Goal: Obtain resource: Obtain resource

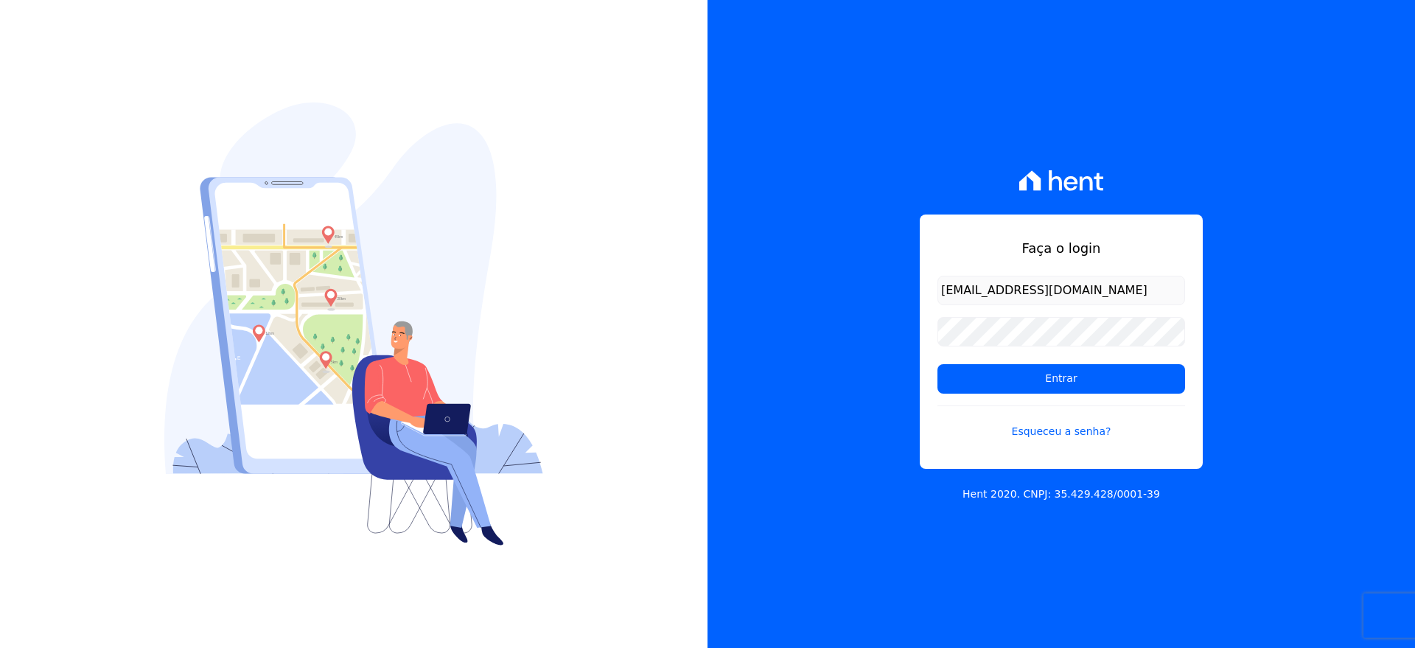
type input "[EMAIL_ADDRESS][DOMAIN_NAME]"
click at [1006, 378] on input "Entrar" at bounding box center [1062, 378] width 248 height 29
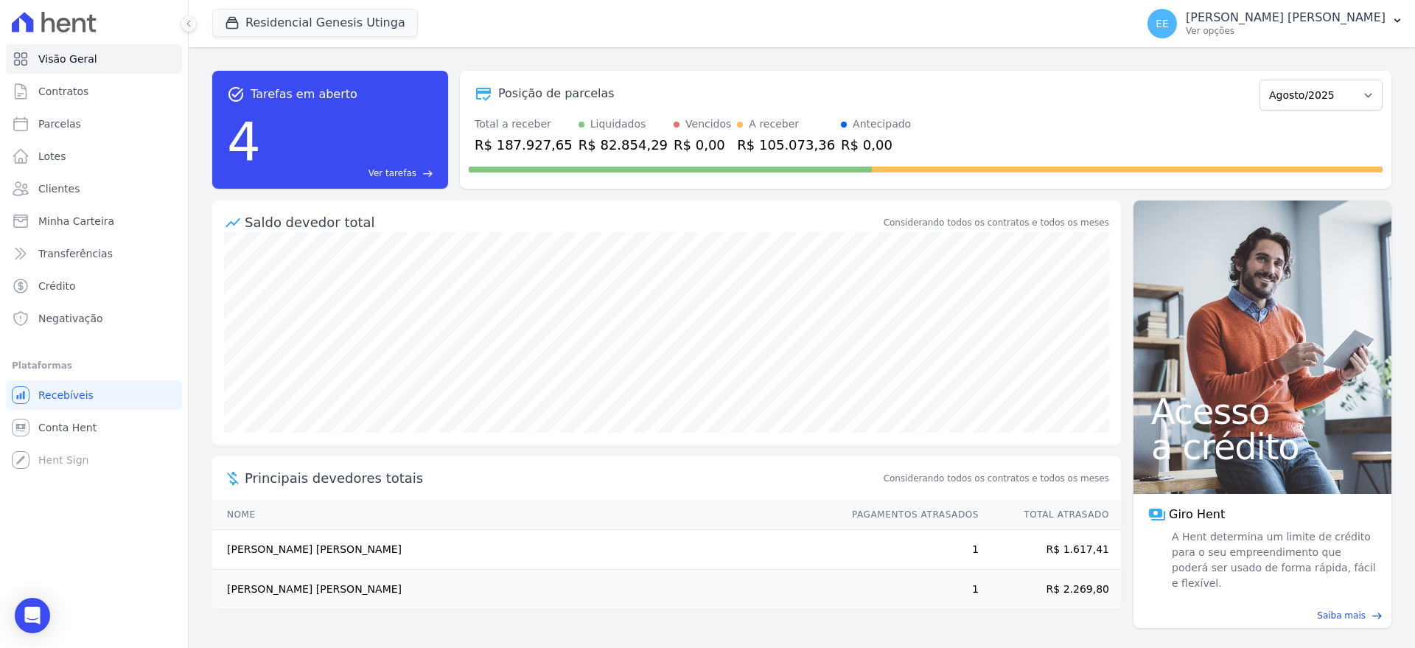
click at [407, 173] on span "Ver tarefas" at bounding box center [393, 173] width 48 height 13
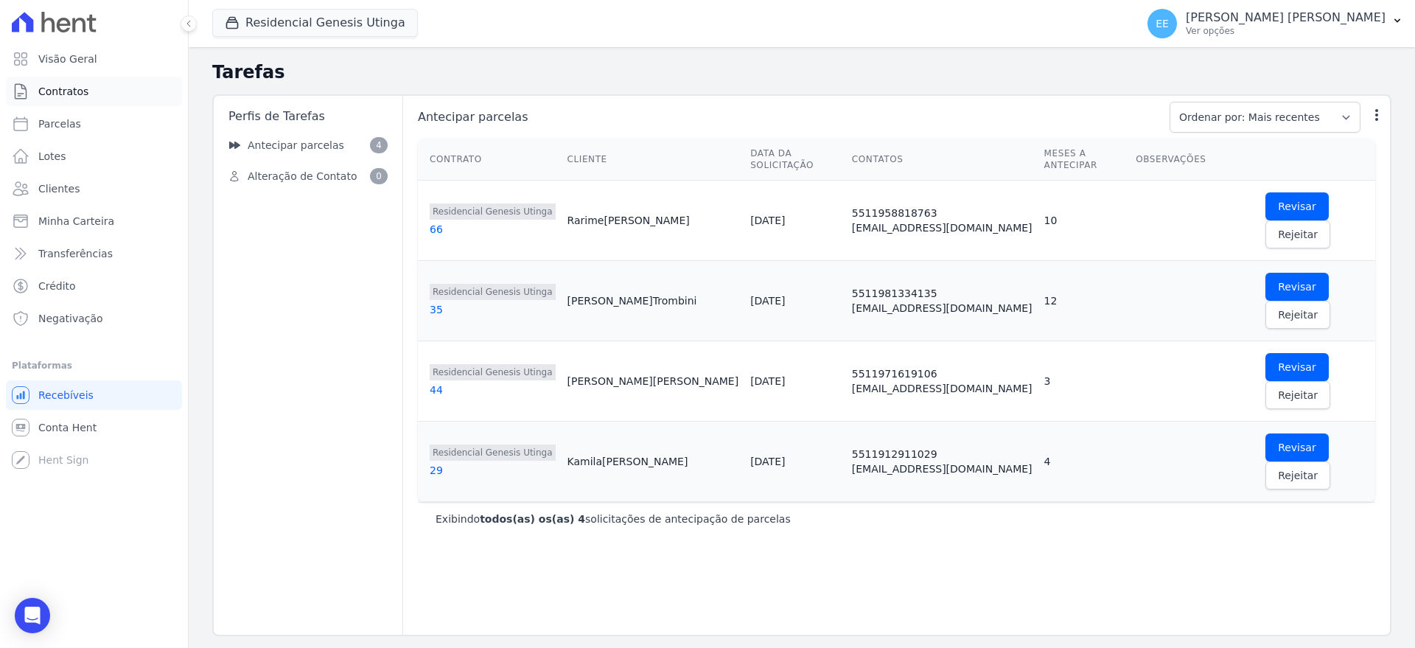
click at [73, 97] on span "Contratos" at bounding box center [63, 91] width 50 height 15
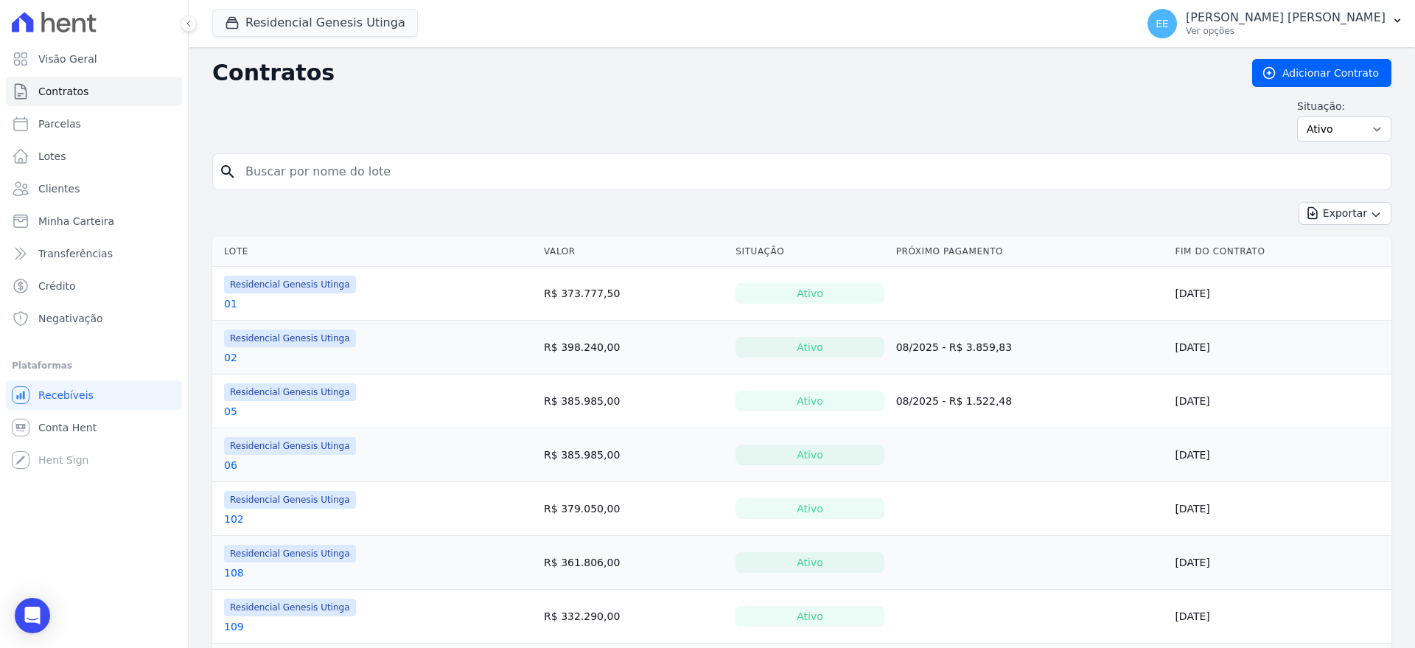
click at [290, 168] on input "search" at bounding box center [811, 171] width 1149 height 29
type input "108"
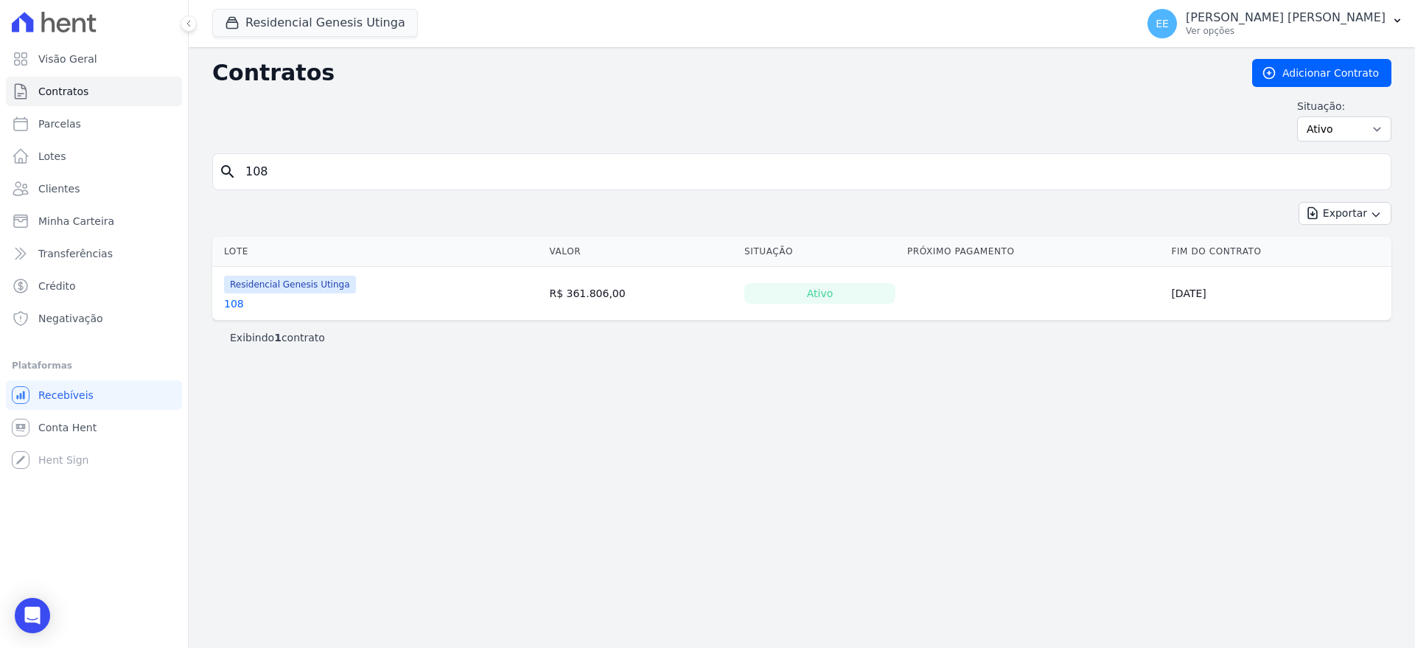
click at [234, 301] on link "108" at bounding box center [234, 303] width 20 height 15
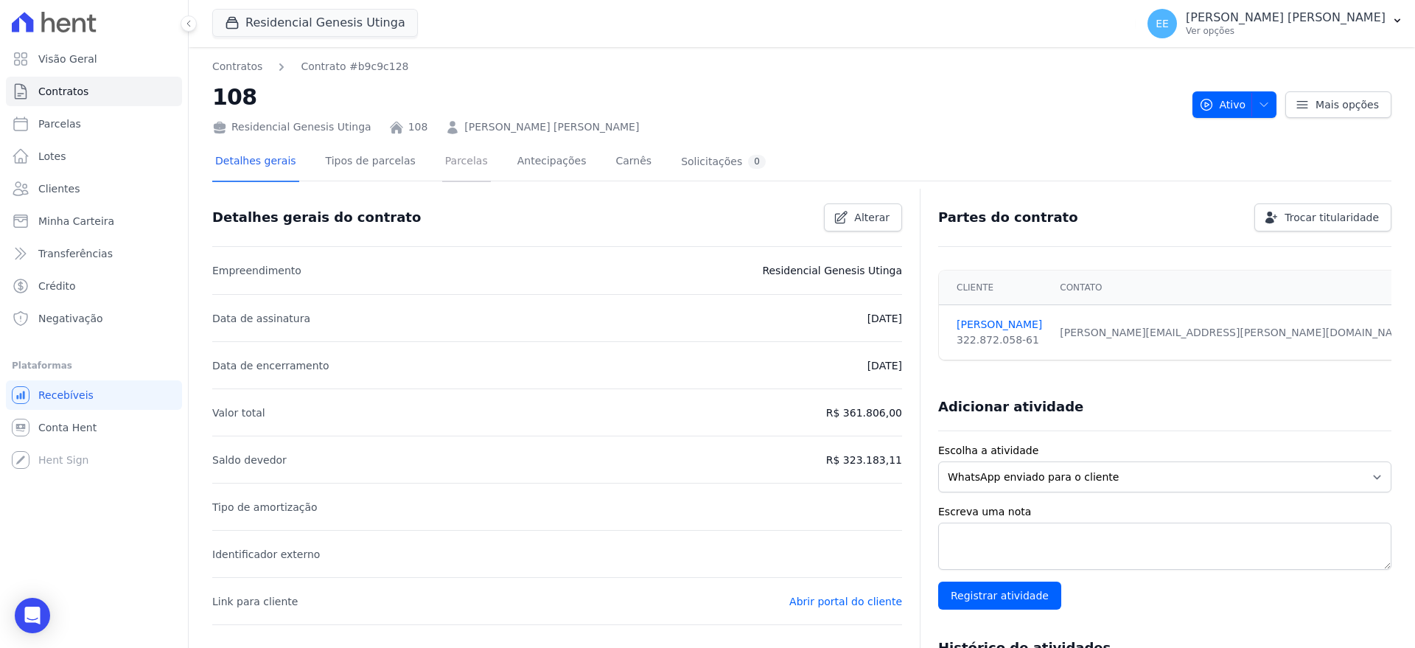
click at [442, 158] on link "Parcelas" at bounding box center [466, 162] width 49 height 39
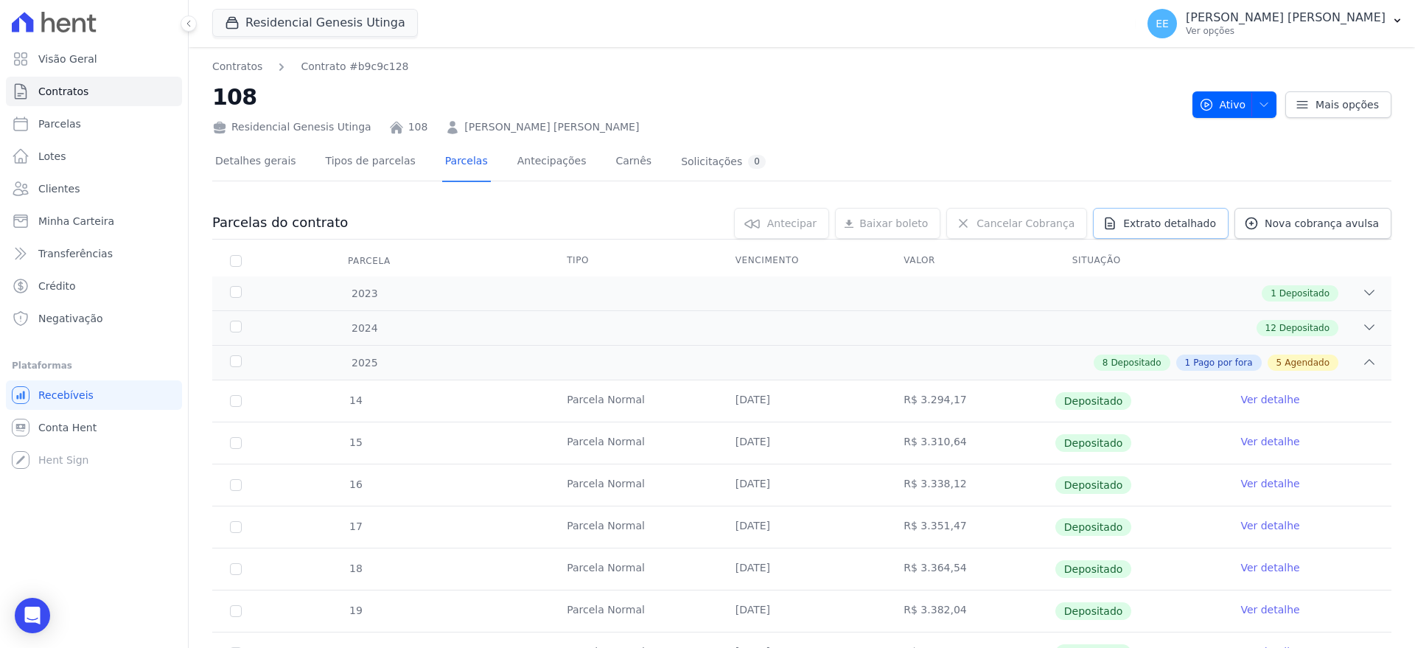
click at [1190, 223] on span "Extrato detalhado" at bounding box center [1169, 223] width 93 height 15
click at [1346, 225] on span "Exportar PDF" at bounding box center [1367, 224] width 77 height 15
click at [47, 95] on span "Contratos" at bounding box center [63, 91] width 50 height 15
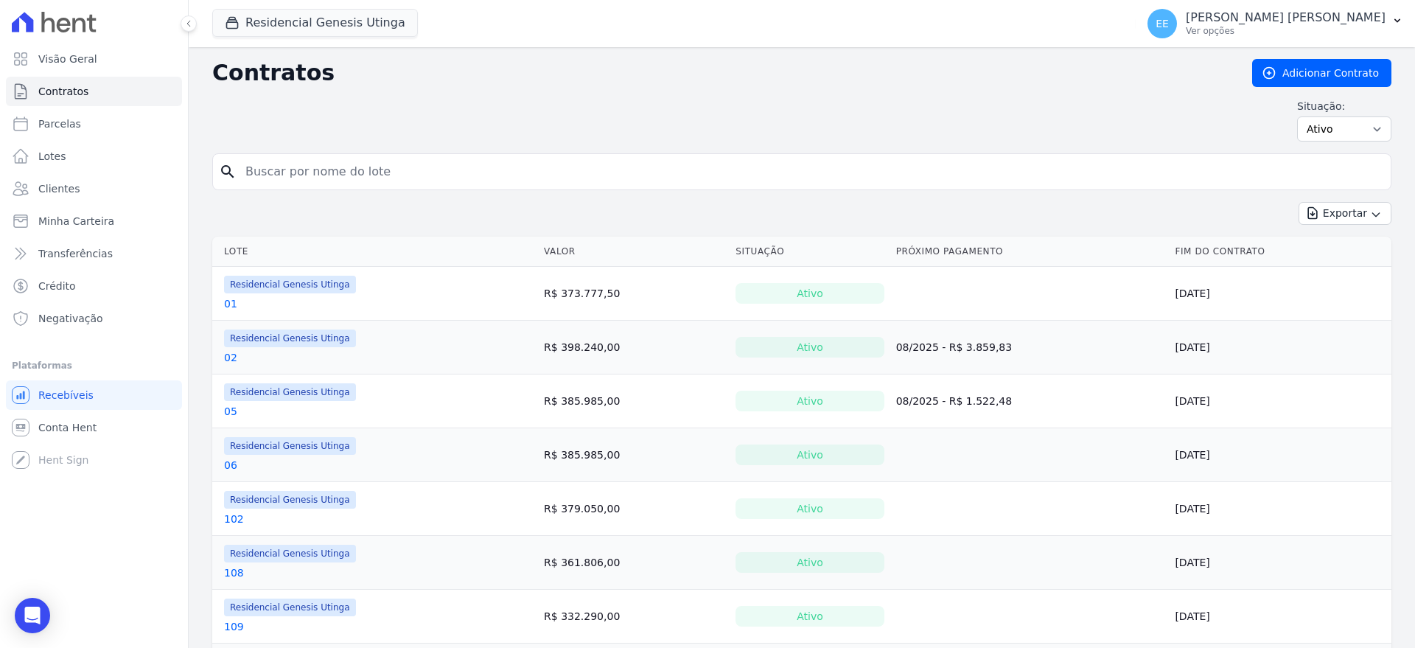
click at [285, 178] on input "search" at bounding box center [811, 171] width 1149 height 29
type input "21"
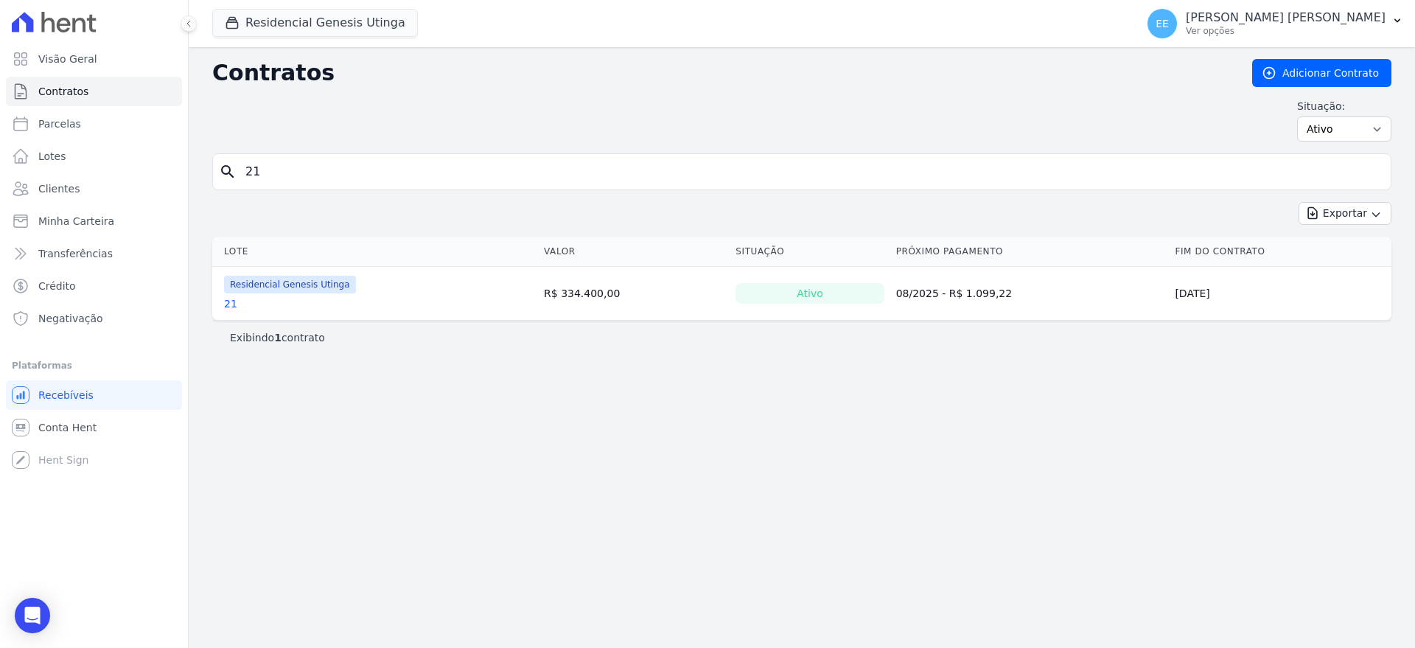
click at [229, 307] on link "21" at bounding box center [230, 303] width 13 height 15
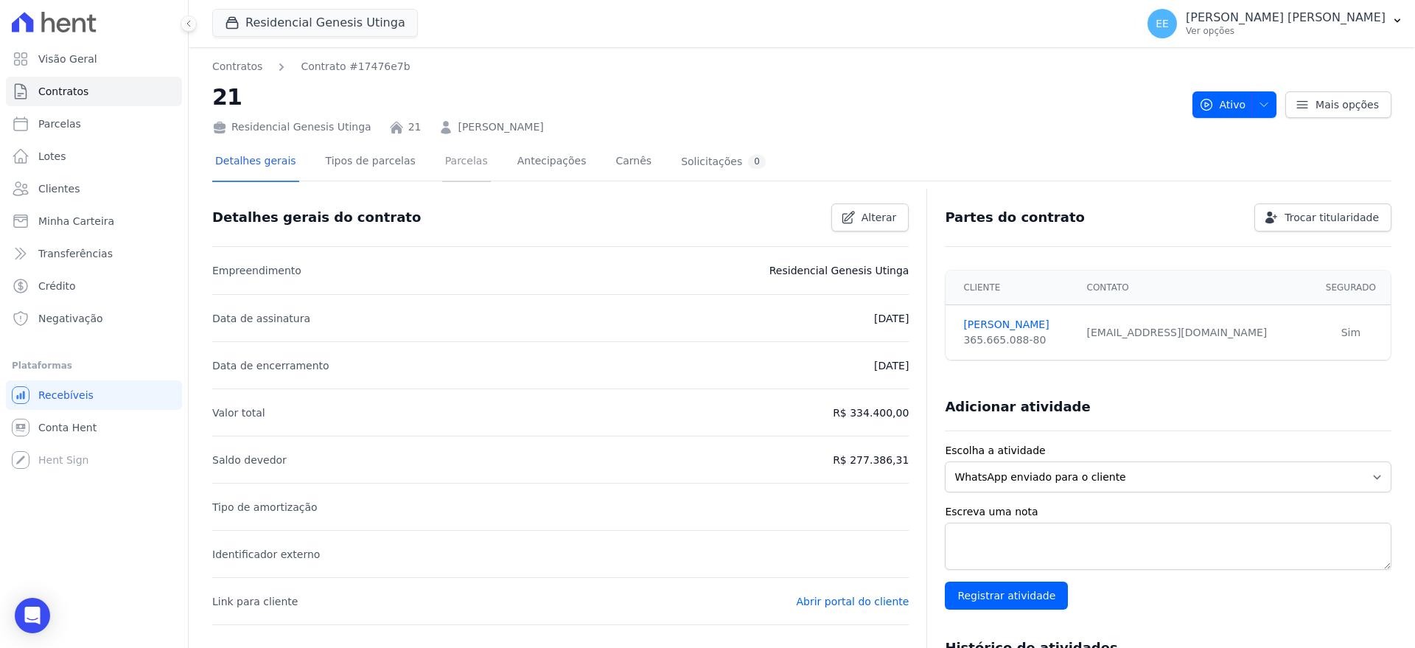
click at [454, 159] on link "Parcelas" at bounding box center [466, 162] width 49 height 39
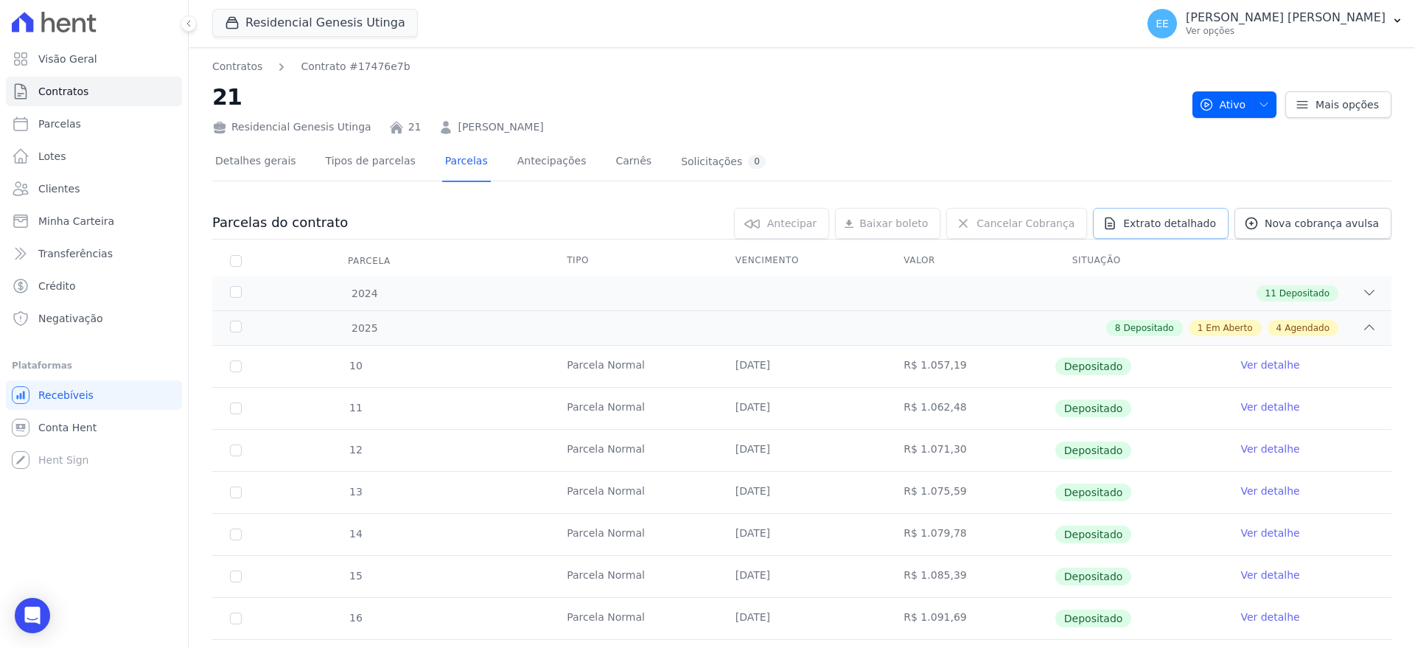
click at [1191, 220] on span "Extrato detalhado" at bounding box center [1169, 223] width 93 height 15
click at [1381, 222] on span "Exportar PDF" at bounding box center [1367, 224] width 77 height 15
click at [91, 93] on link "Contratos" at bounding box center [94, 91] width 176 height 29
